Goal: Navigation & Orientation: Find specific page/section

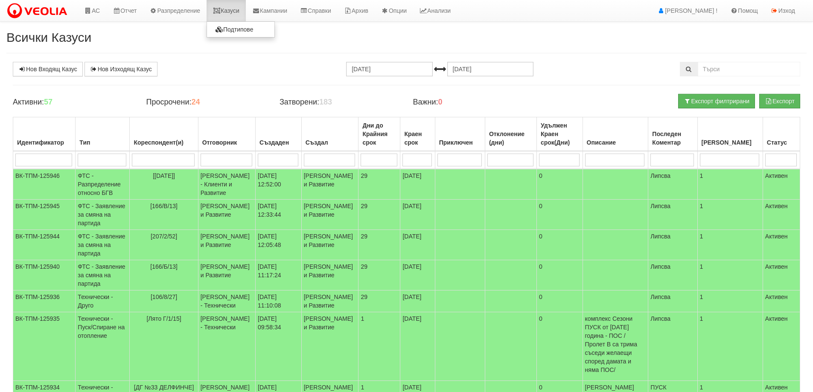
click at [232, 13] on link "Казуси" at bounding box center [226, 10] width 39 height 21
click at [236, 10] on link "Казуси" at bounding box center [226, 10] width 39 height 21
